Goal: Find specific page/section: Find specific page/section

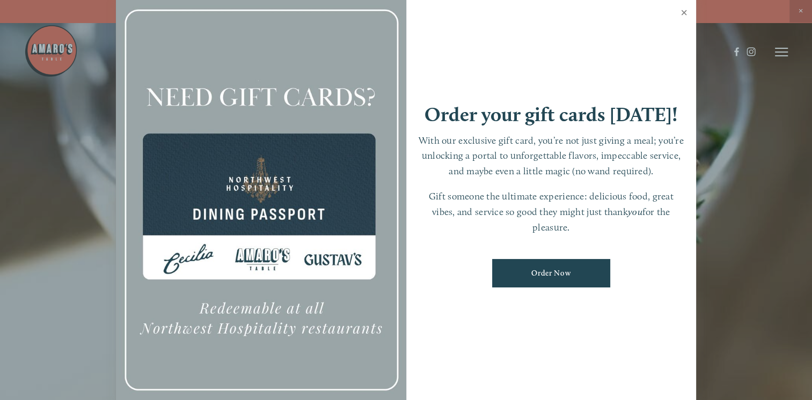
click at [685, 10] on link "Close" at bounding box center [683, 14] width 21 height 30
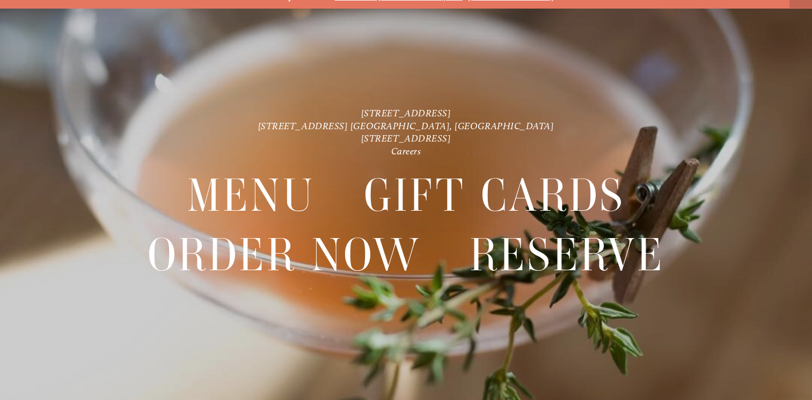
scroll to position [22, 0]
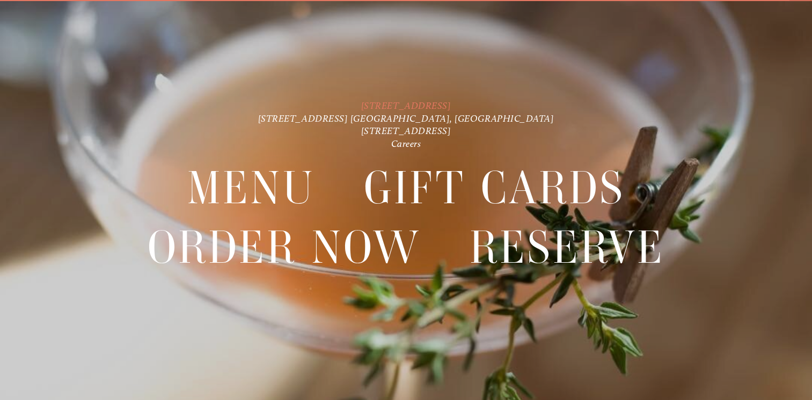
click at [446, 105] on link "[STREET_ADDRESS]" at bounding box center [406, 106] width 90 height 12
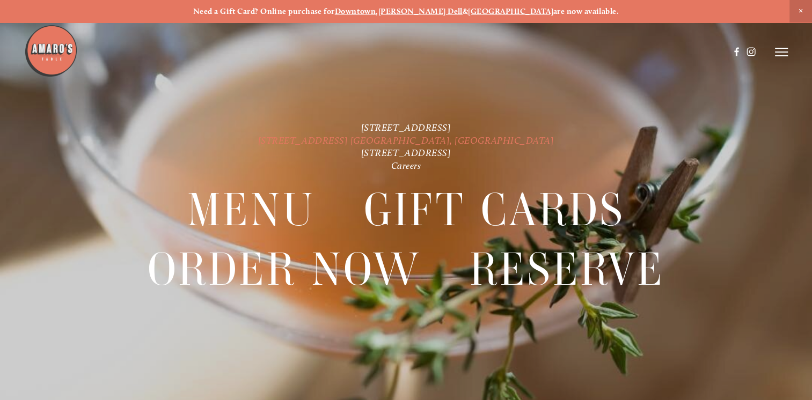
click at [379, 140] on link "[STREET_ADDRESS] [GEOGRAPHIC_DATA], [GEOGRAPHIC_DATA]" at bounding box center [406, 141] width 296 height 12
click at [781, 50] on icon at bounding box center [781, 52] width 13 height 10
click at [581, 53] on span "Menu" at bounding box center [588, 51] width 20 height 9
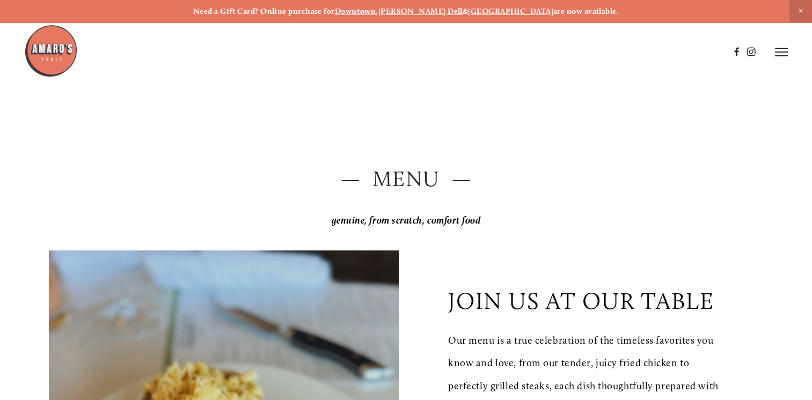
click at [773, 36] on header "Menu Order Now Visit Gallery 0" at bounding box center [405, 52] width 763 height 104
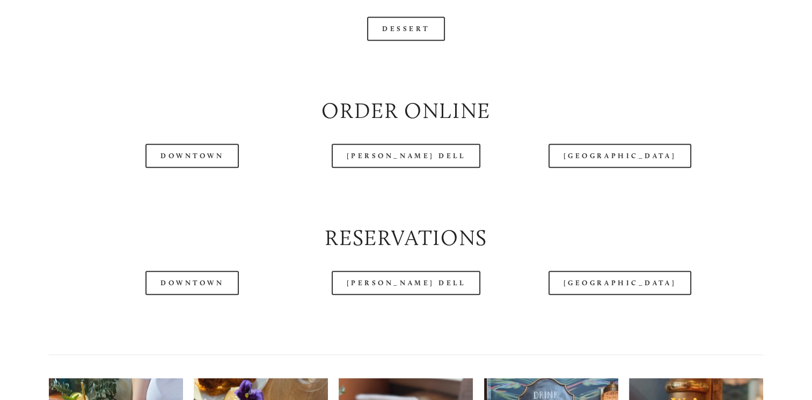
scroll to position [1210, 0]
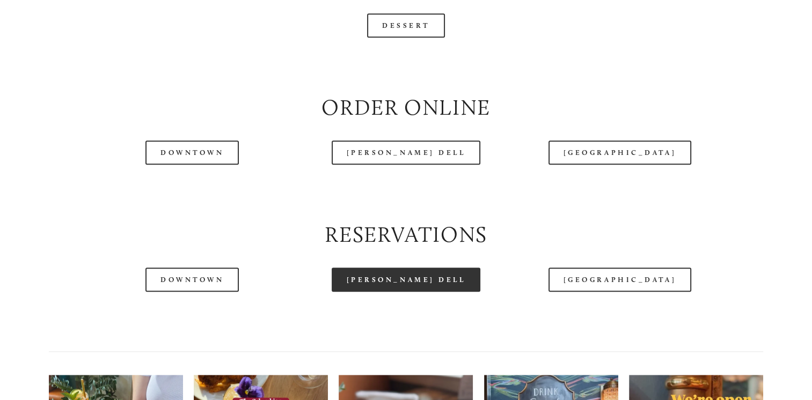
click at [400, 292] on link "[PERSON_NAME] Dell" at bounding box center [406, 280] width 149 height 24
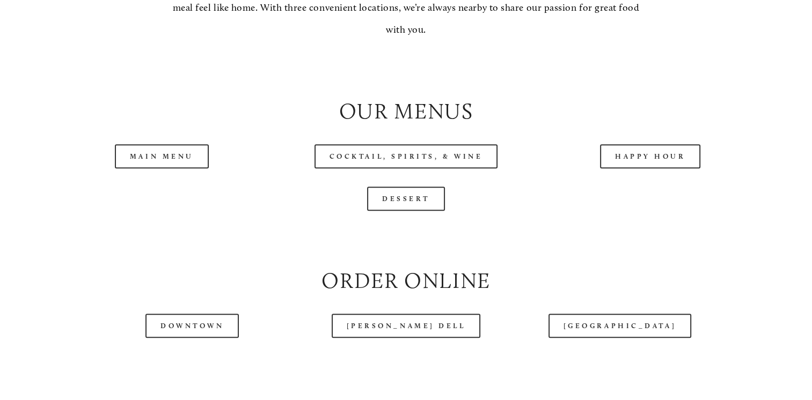
scroll to position [1043, 0]
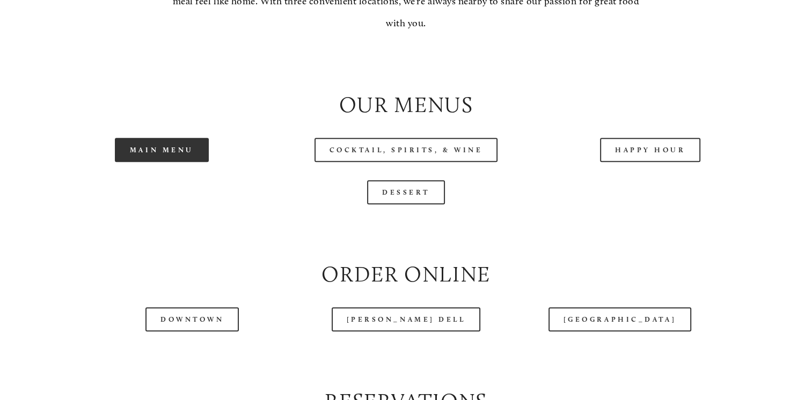
click at [163, 162] on link "Main Menu" at bounding box center [162, 150] width 94 height 24
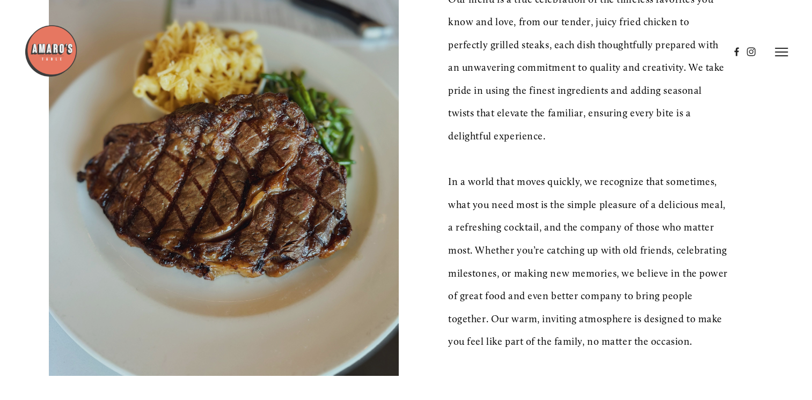
scroll to position [0, 0]
